Goal: Browse casually

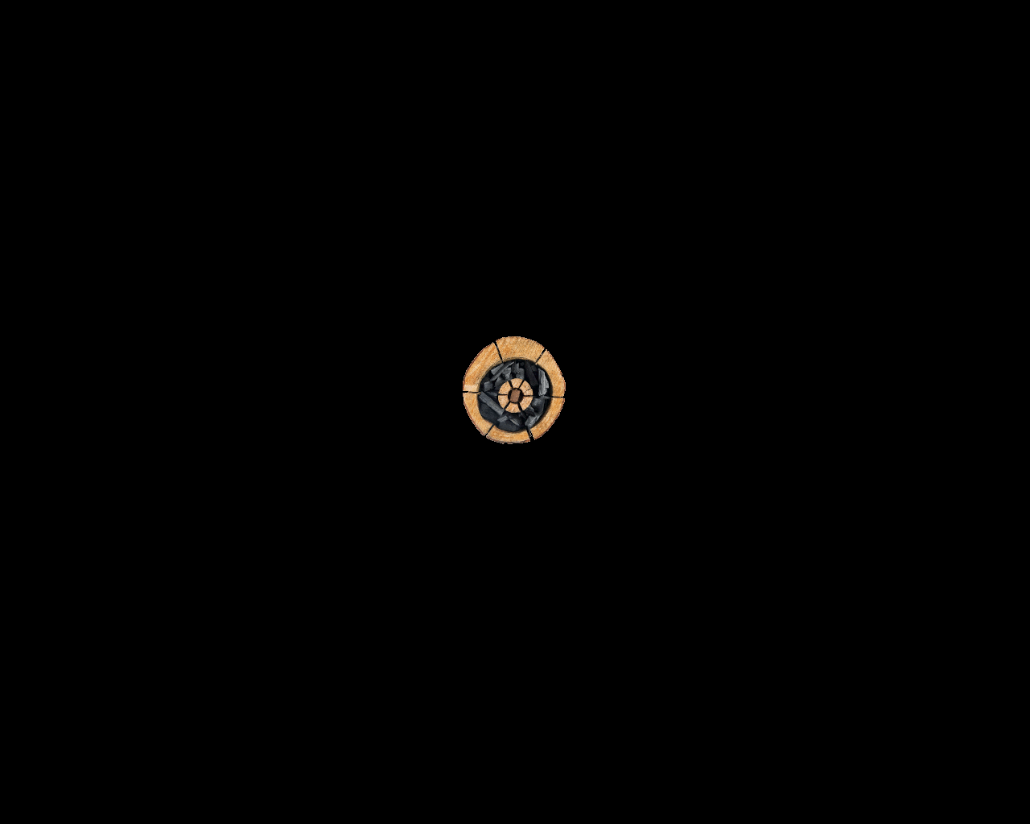
scroll to position [1287, 0]
select select "price-desc"
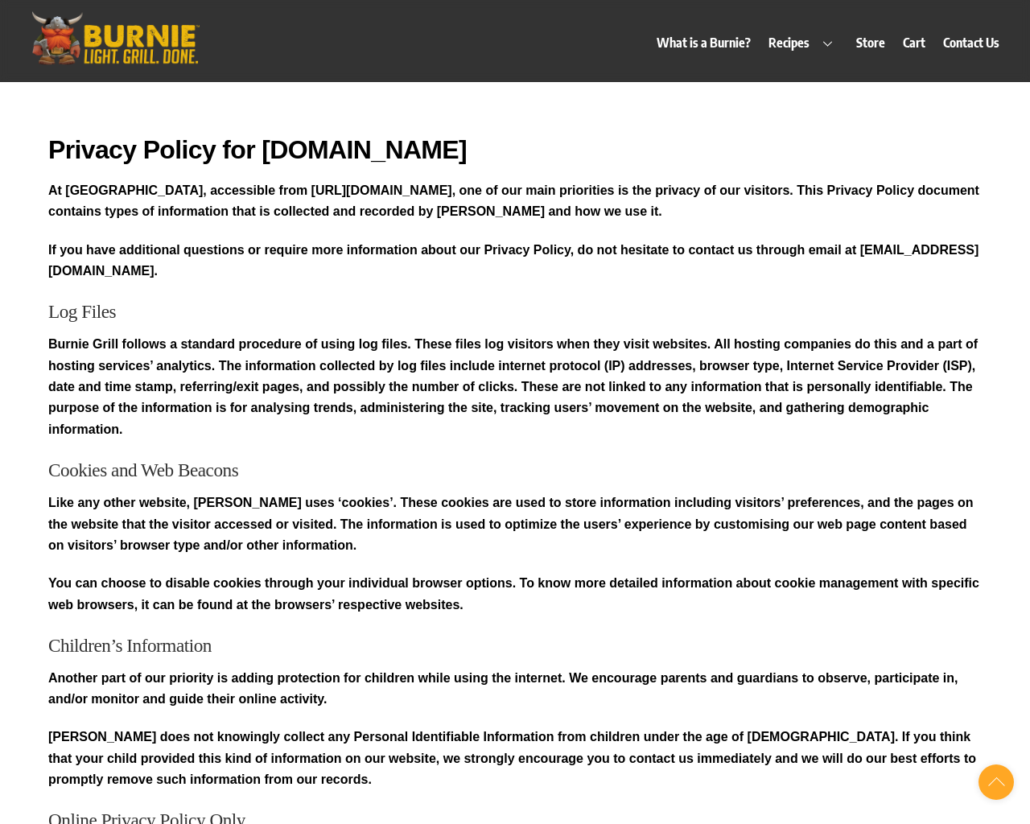
scroll to position [913, 0]
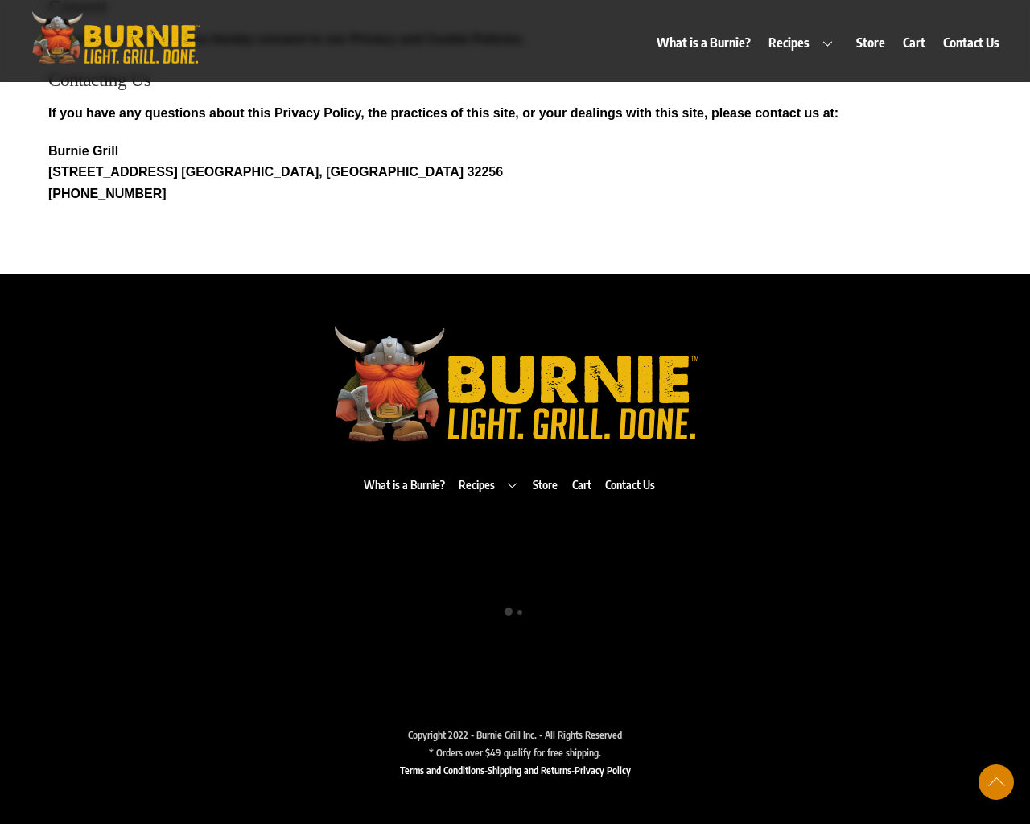
scroll to position [83, 0]
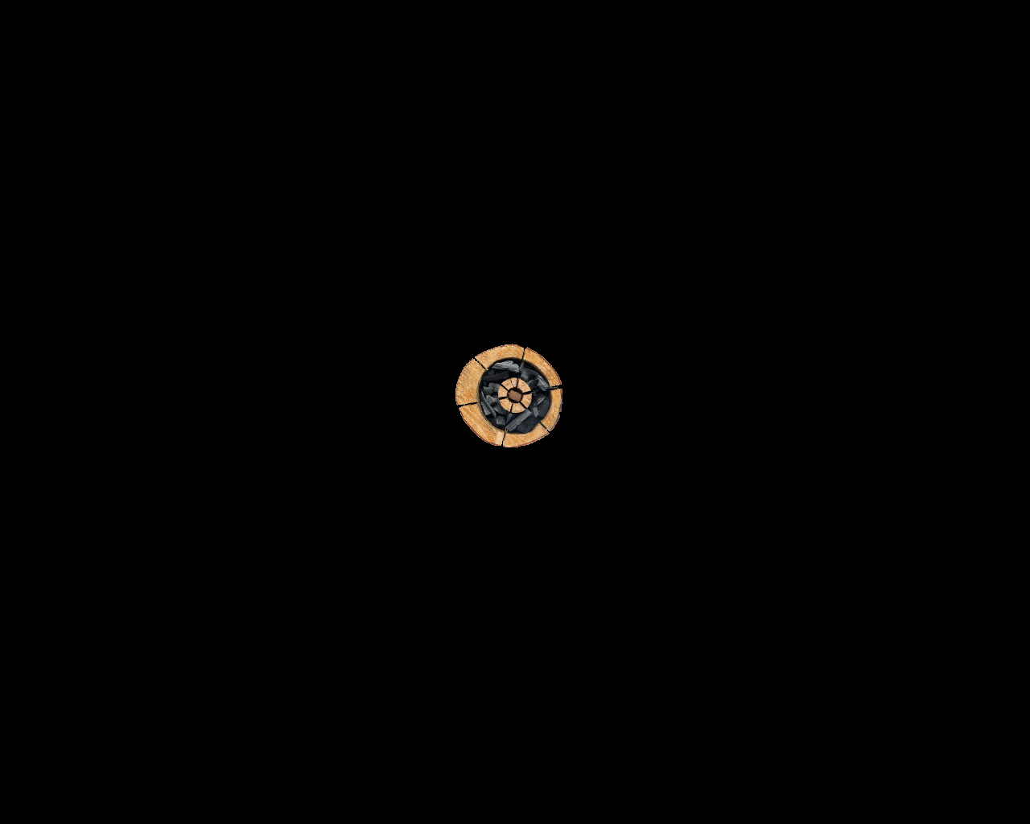
scroll to position [248, 0]
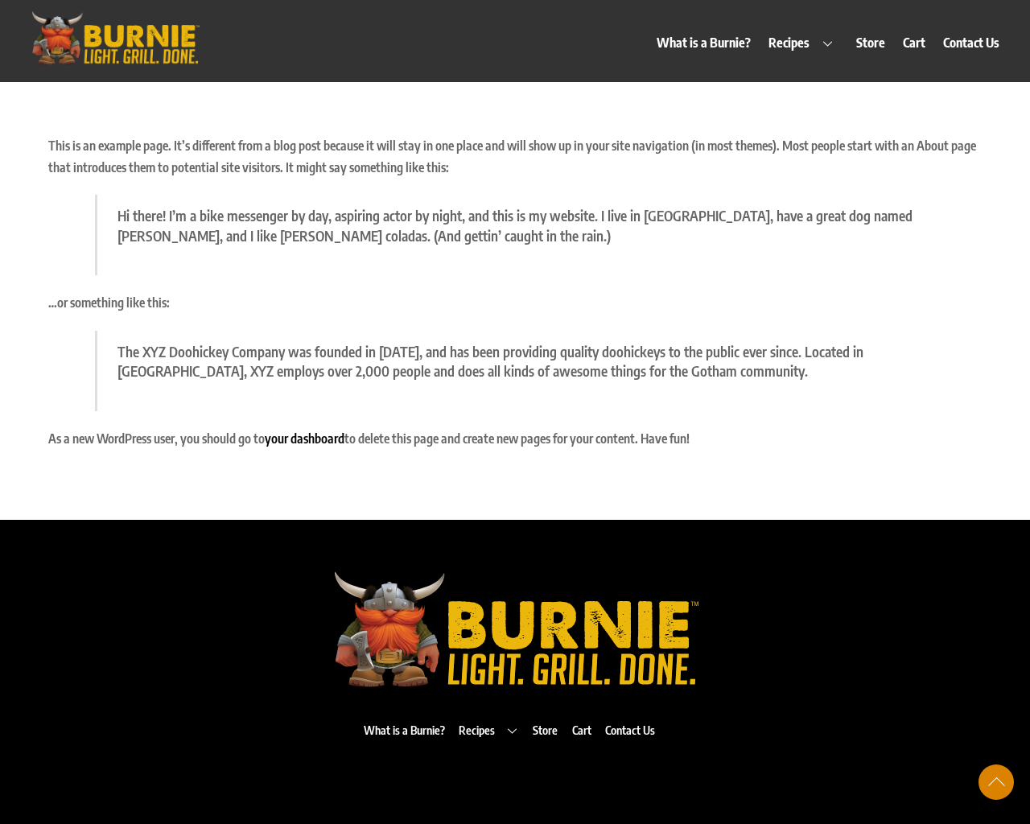
scroll to position [248, 0]
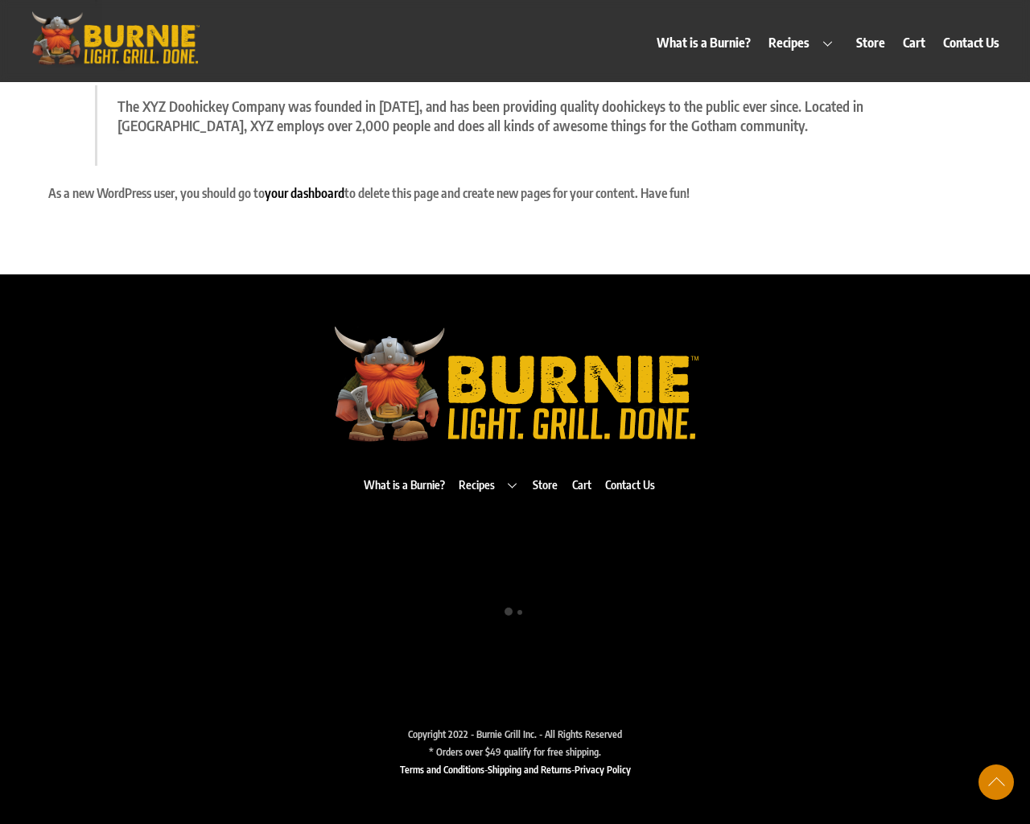
scroll to position [83, 0]
